Goal: Find specific page/section: Find specific page/section

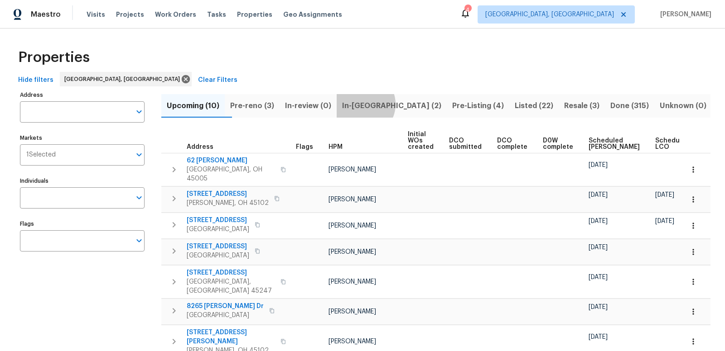
click at [382, 104] on span "In-reno (2)" at bounding box center [391, 106] width 99 height 13
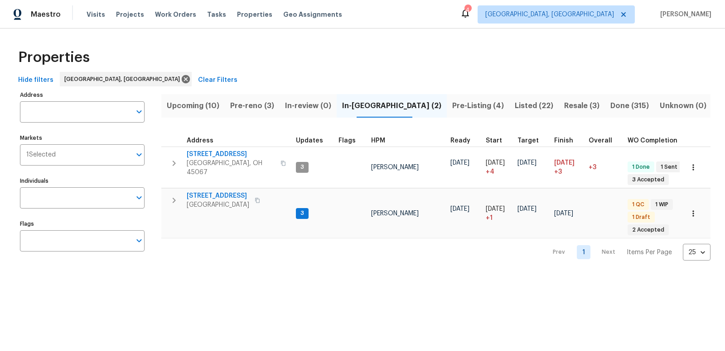
click at [264, 105] on span "Pre-reno (3)" at bounding box center [252, 106] width 44 height 13
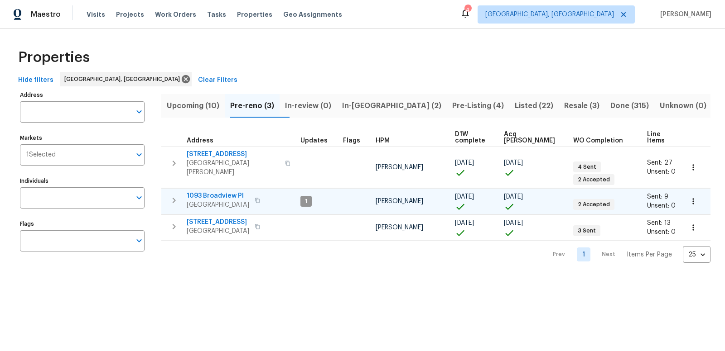
click at [175, 198] on icon "button" at bounding box center [174, 200] width 3 height 5
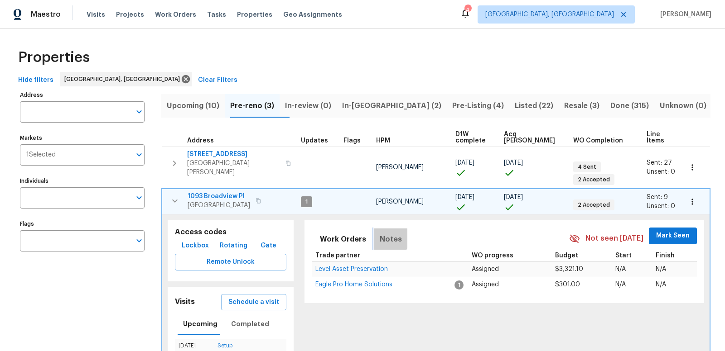
click at [382, 233] on span "Notes" at bounding box center [391, 239] width 22 height 13
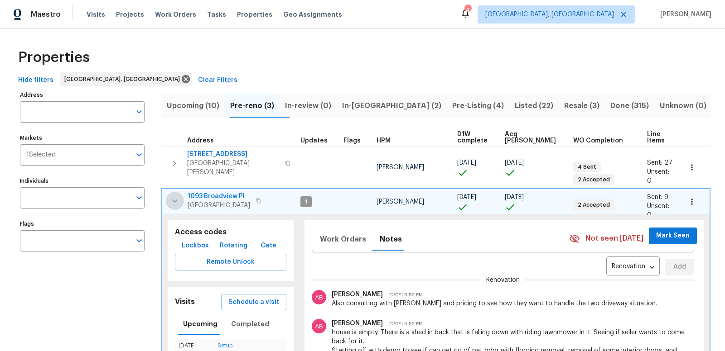
click at [173, 200] on icon "button" at bounding box center [174, 201] width 5 height 3
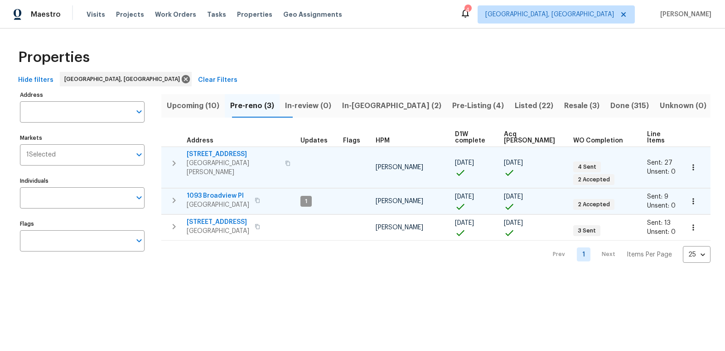
click at [175, 161] on icon "button" at bounding box center [174, 163] width 3 height 5
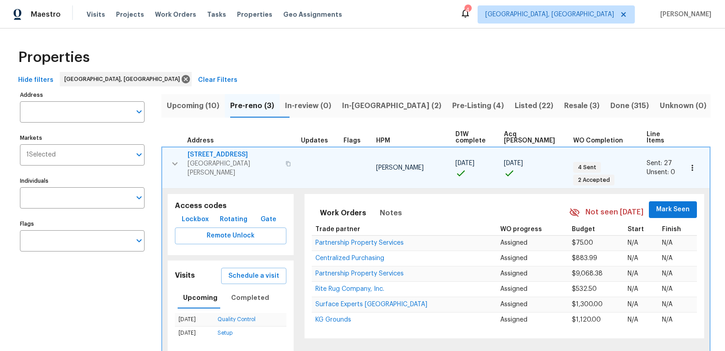
click at [174, 159] on icon "button" at bounding box center [174, 164] width 11 height 11
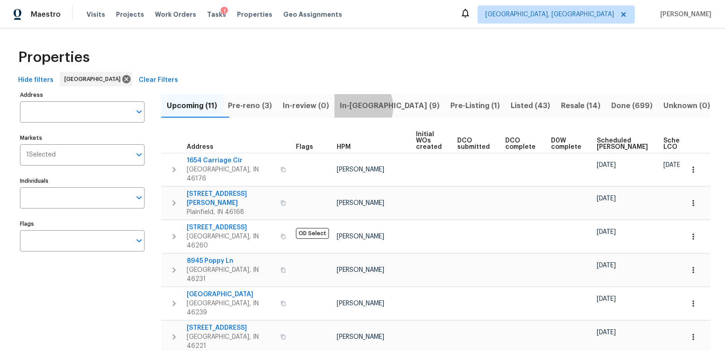
click at [378, 107] on span "In-[GEOGRAPHIC_DATA] (9)" at bounding box center [390, 106] width 100 height 13
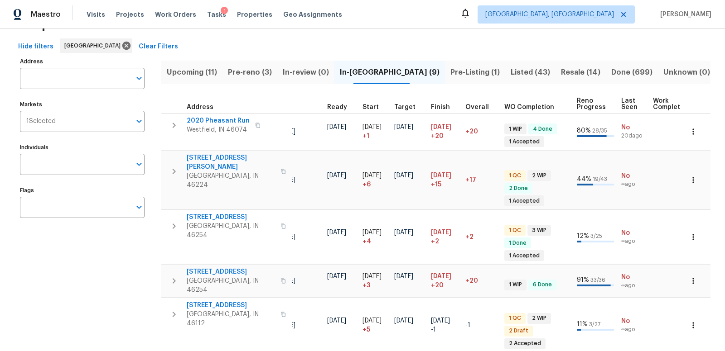
scroll to position [0, 124]
click at [433, 106] on span "Finish" at bounding box center [439, 107] width 19 height 6
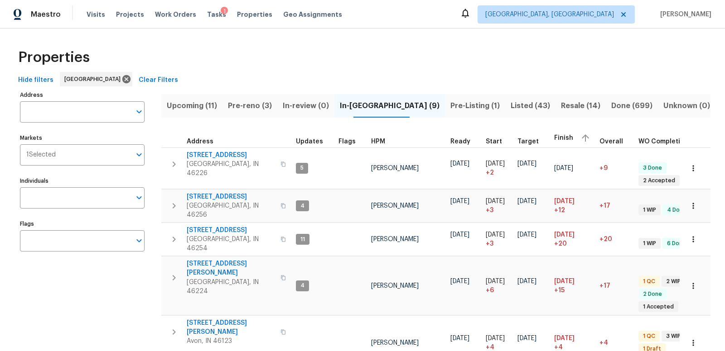
click at [260, 106] on span "Pre-reno (3)" at bounding box center [250, 106] width 44 height 13
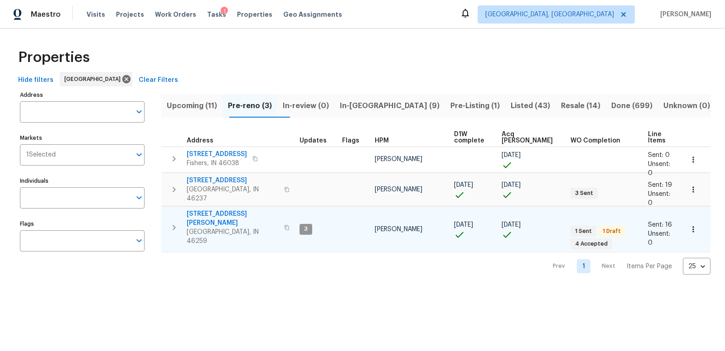
click at [173, 222] on icon "button" at bounding box center [173, 227] width 11 height 11
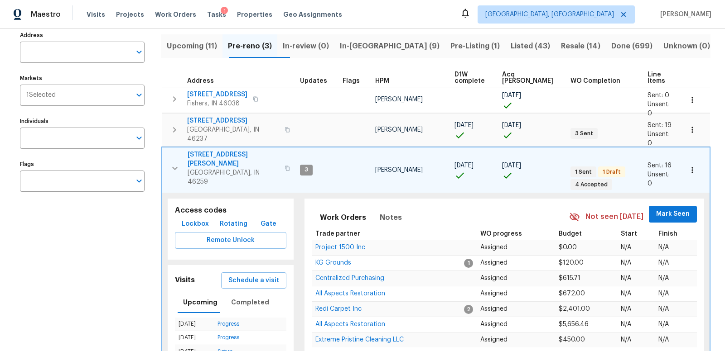
scroll to position [74, 0]
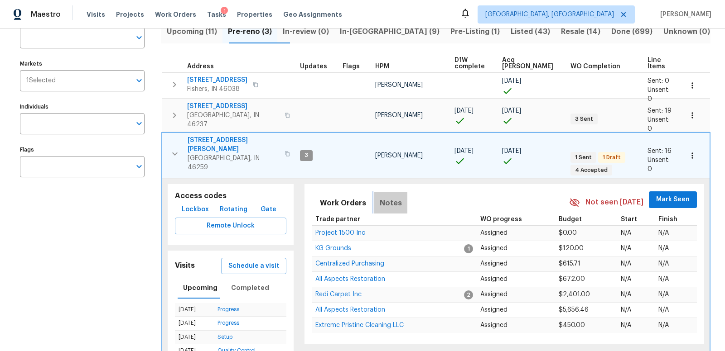
click at [389, 197] on span "Notes" at bounding box center [391, 203] width 22 height 13
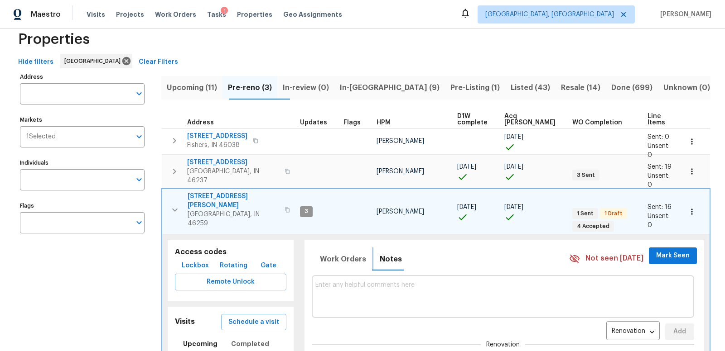
scroll to position [0, 0]
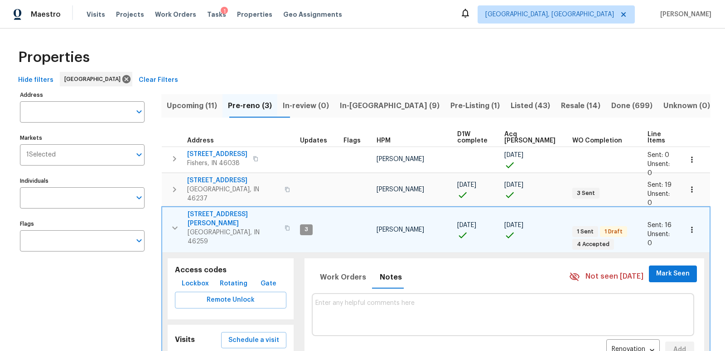
click at [174, 223] on icon "button" at bounding box center [174, 228] width 11 height 11
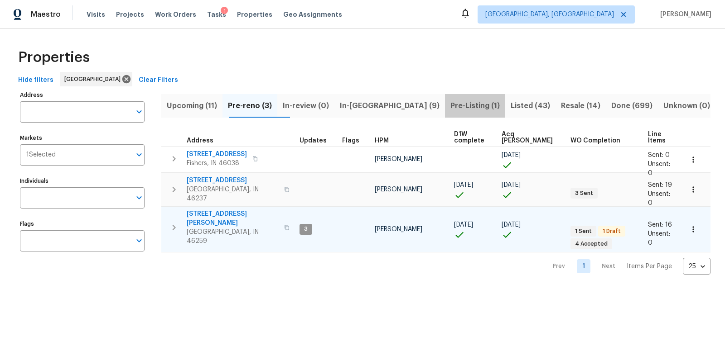
click at [450, 105] on span "Pre-Listing (1)" at bounding box center [474, 106] width 49 height 13
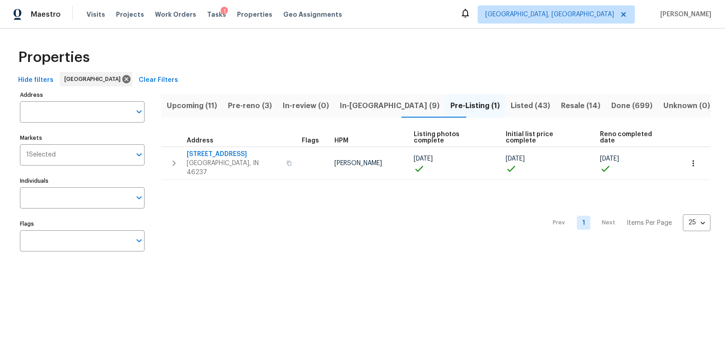
click at [510, 106] on span "Listed (43)" at bounding box center [529, 106] width 39 height 13
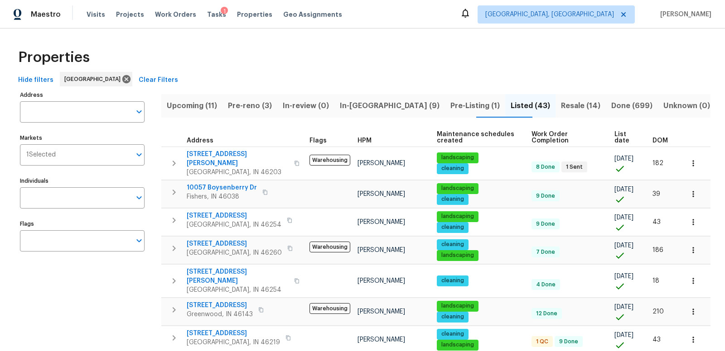
click at [619, 134] on span "List date" at bounding box center [625, 137] width 23 height 13
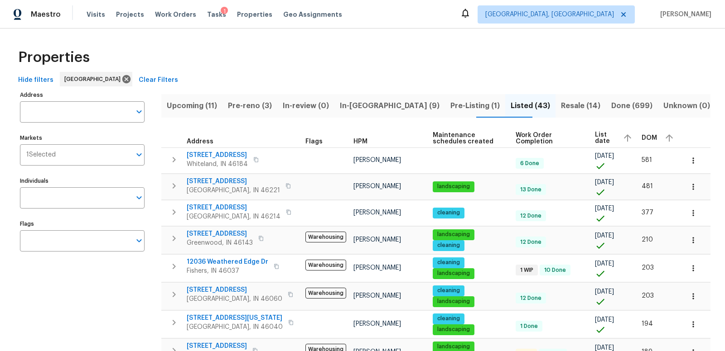
click at [604, 138] on span "List date" at bounding box center [605, 138] width 20 height 13
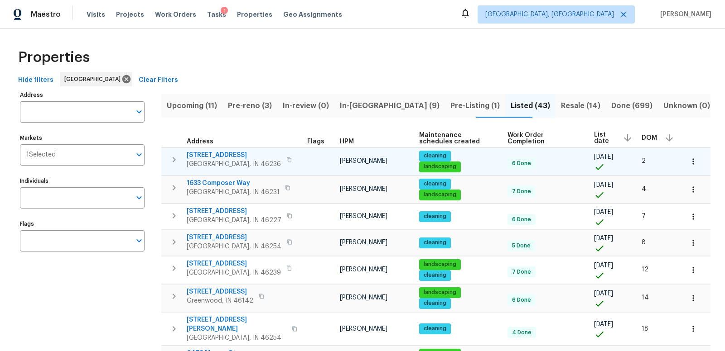
click at [173, 158] on icon "button" at bounding box center [173, 159] width 11 height 11
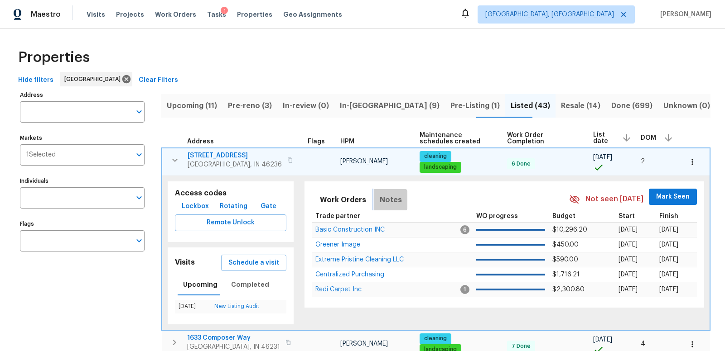
click at [385, 199] on span "Notes" at bounding box center [391, 200] width 22 height 13
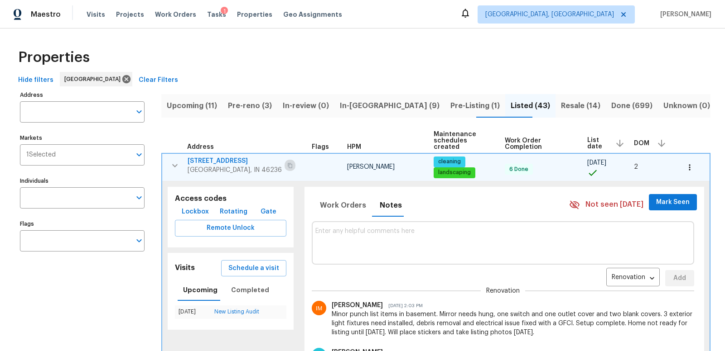
click at [287, 164] on icon "button" at bounding box center [289, 165] width 5 height 5
click at [177, 164] on icon "button" at bounding box center [174, 165] width 5 height 3
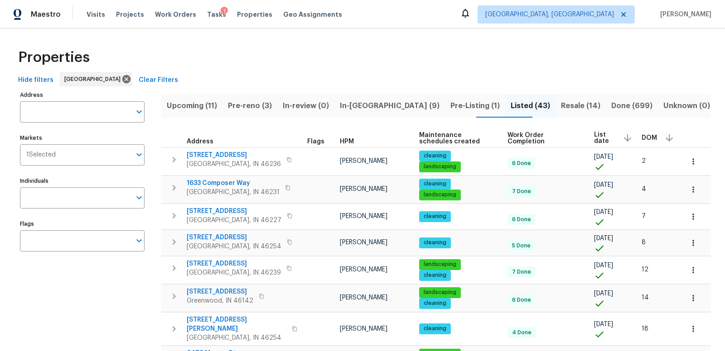
click at [450, 106] on span "Pre-Listing (1)" at bounding box center [474, 106] width 49 height 13
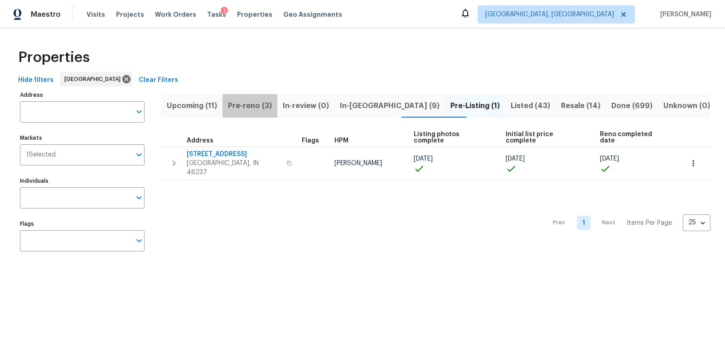
click at [258, 105] on span "Pre-reno (3)" at bounding box center [250, 106] width 44 height 13
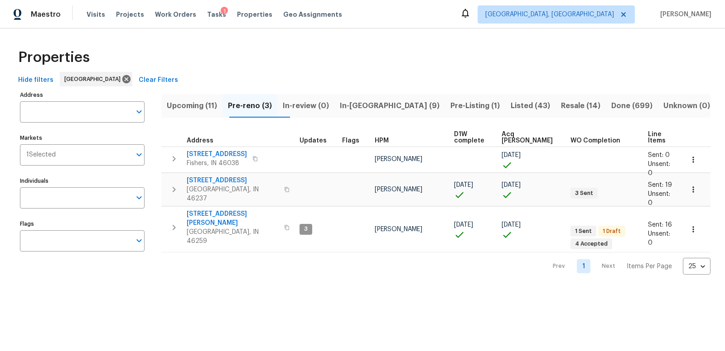
click at [188, 104] on span "Upcoming (11)" at bounding box center [192, 106] width 50 height 13
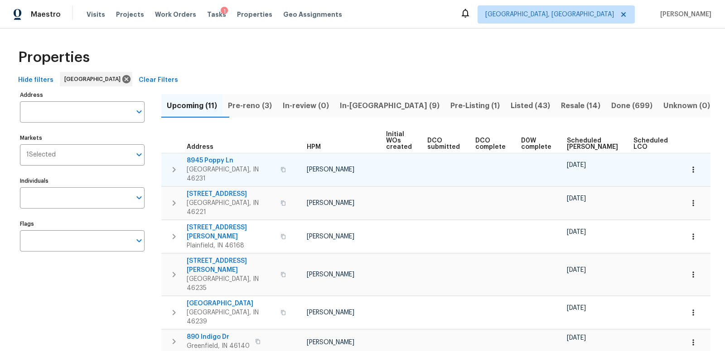
scroll to position [0, 37]
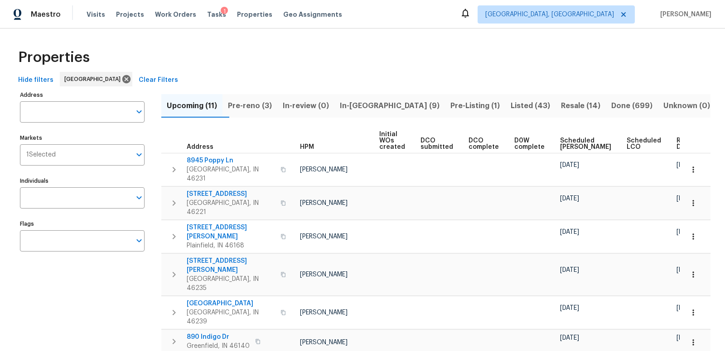
click at [676, 144] on span "Ready Date" at bounding box center [686, 144] width 20 height 13
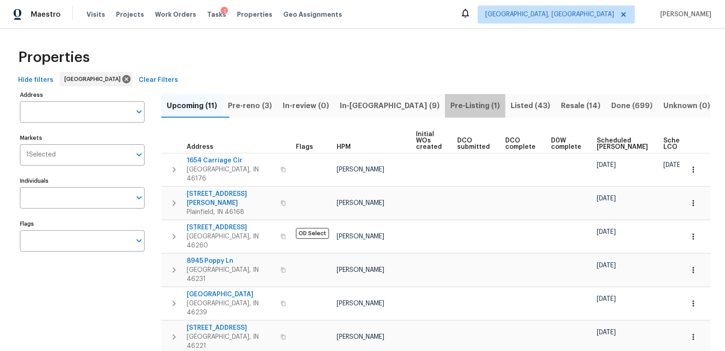
click at [450, 103] on span "Pre-Listing (1)" at bounding box center [474, 106] width 49 height 13
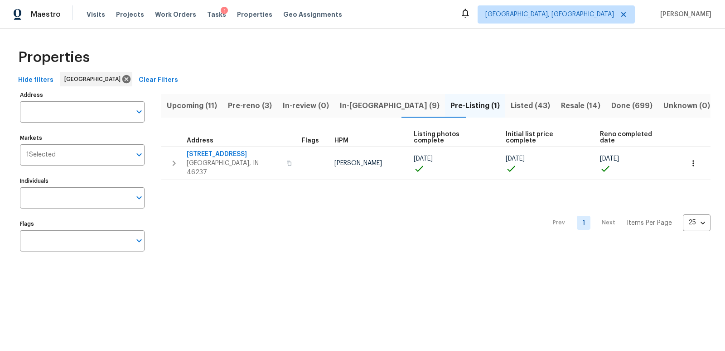
click at [367, 105] on span "In-reno (9)" at bounding box center [390, 106] width 100 height 13
